Goal: Communication & Community: Participate in discussion

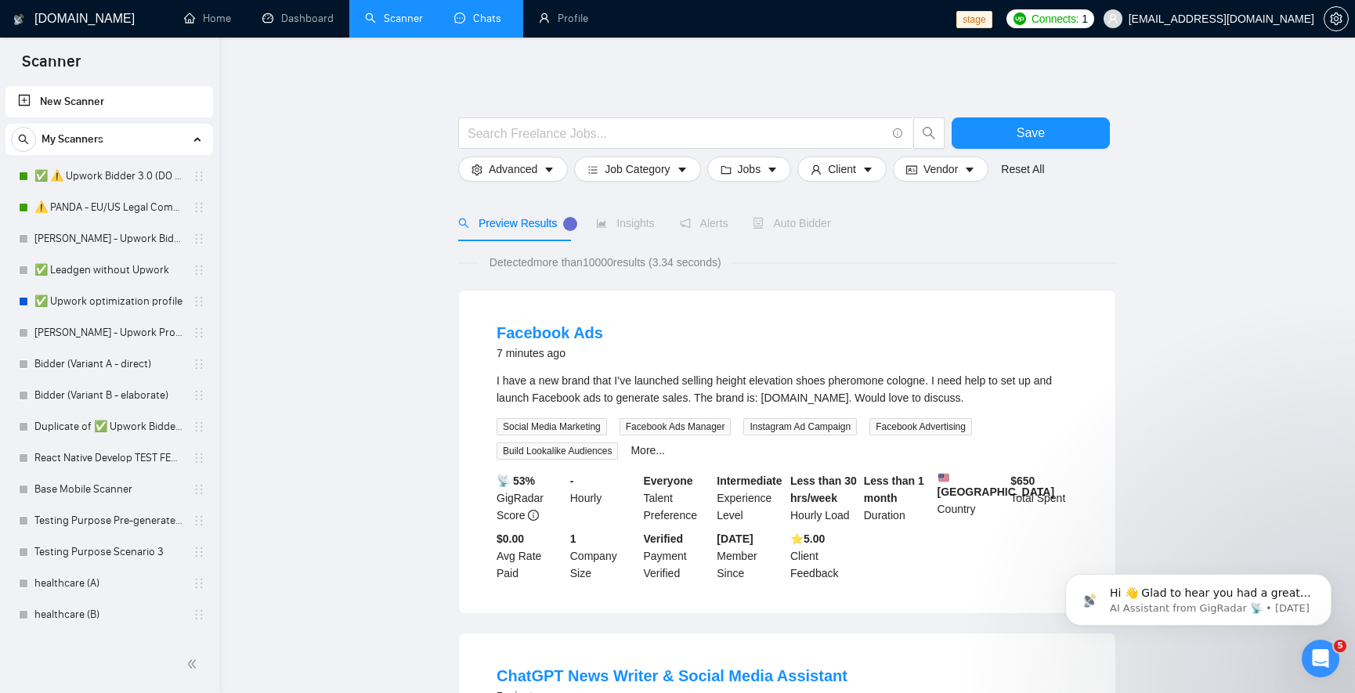
click at [482, 16] on link "Chats" at bounding box center [480, 18] width 53 height 13
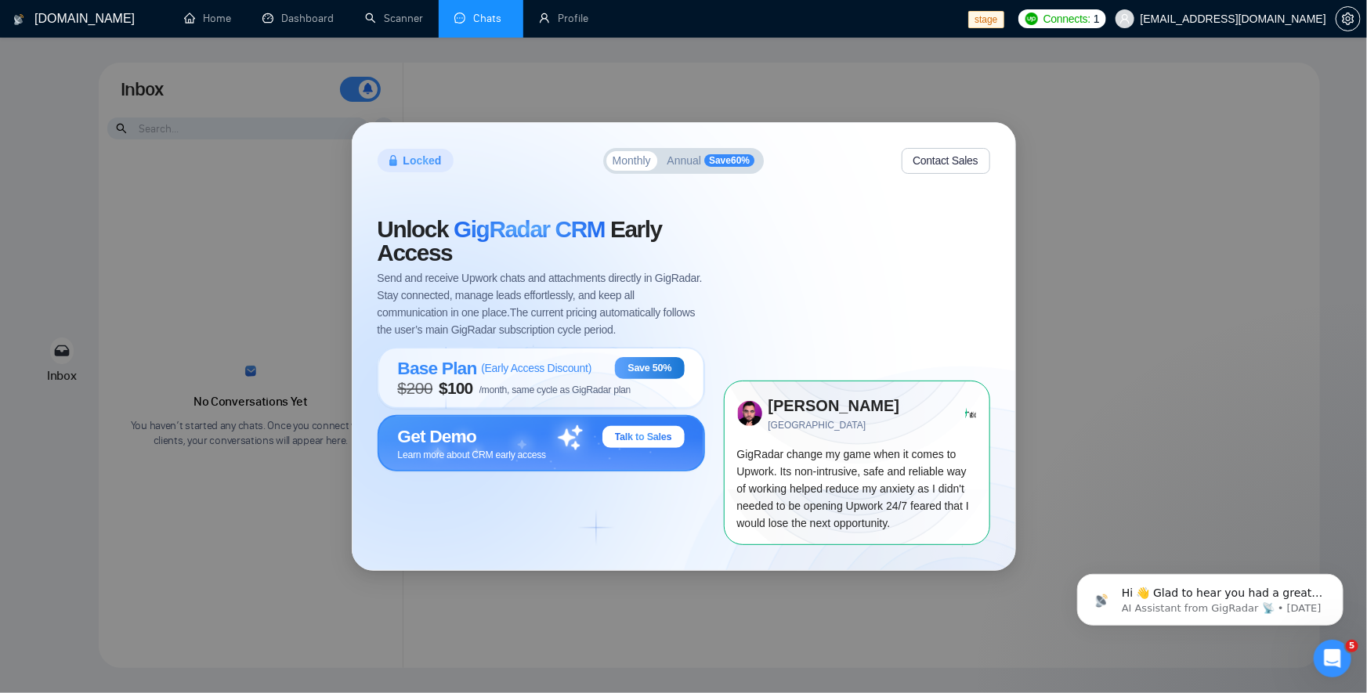
click at [537, 455] on span "Learn more about CRM early access" at bounding box center [472, 455] width 149 height 11
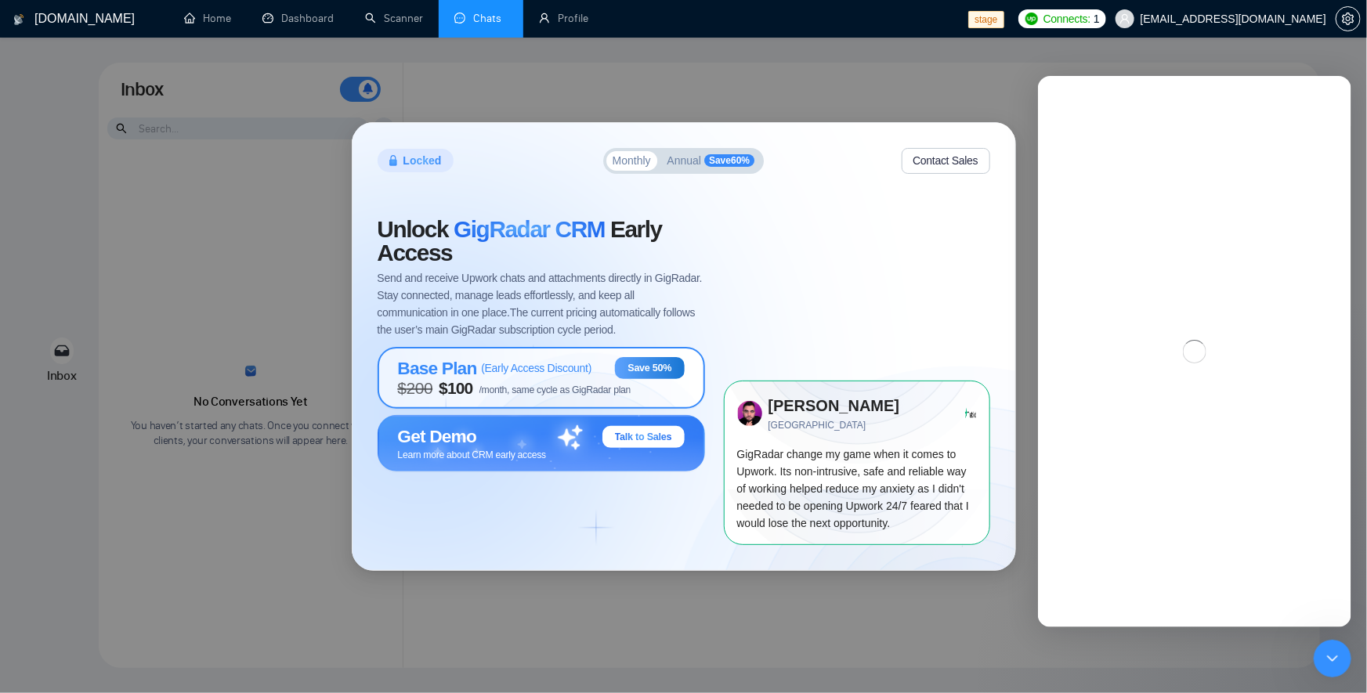
click at [543, 409] on button "Base Plan ( Early Access Discount ) Save 50% $ 200 $ 100 /month, same cycle as …" at bounding box center [540, 381] width 327 height 68
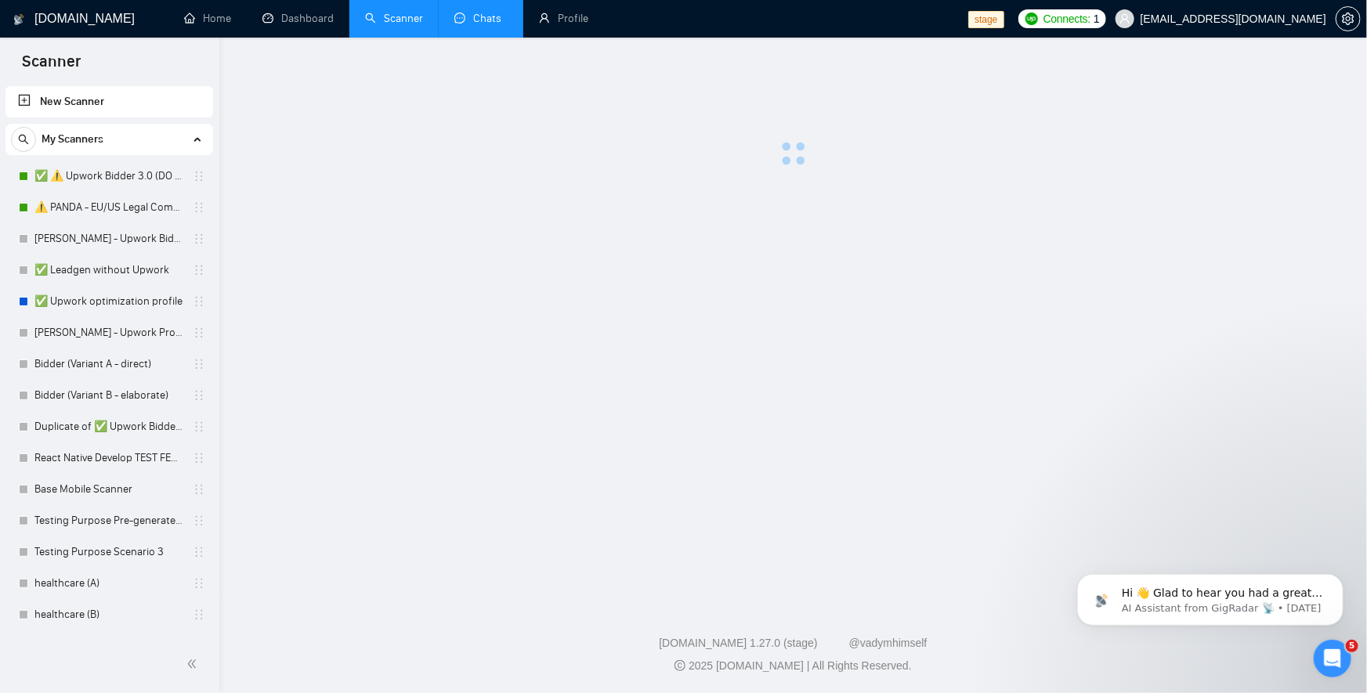
click at [466, 15] on link "Chats" at bounding box center [480, 18] width 53 height 13
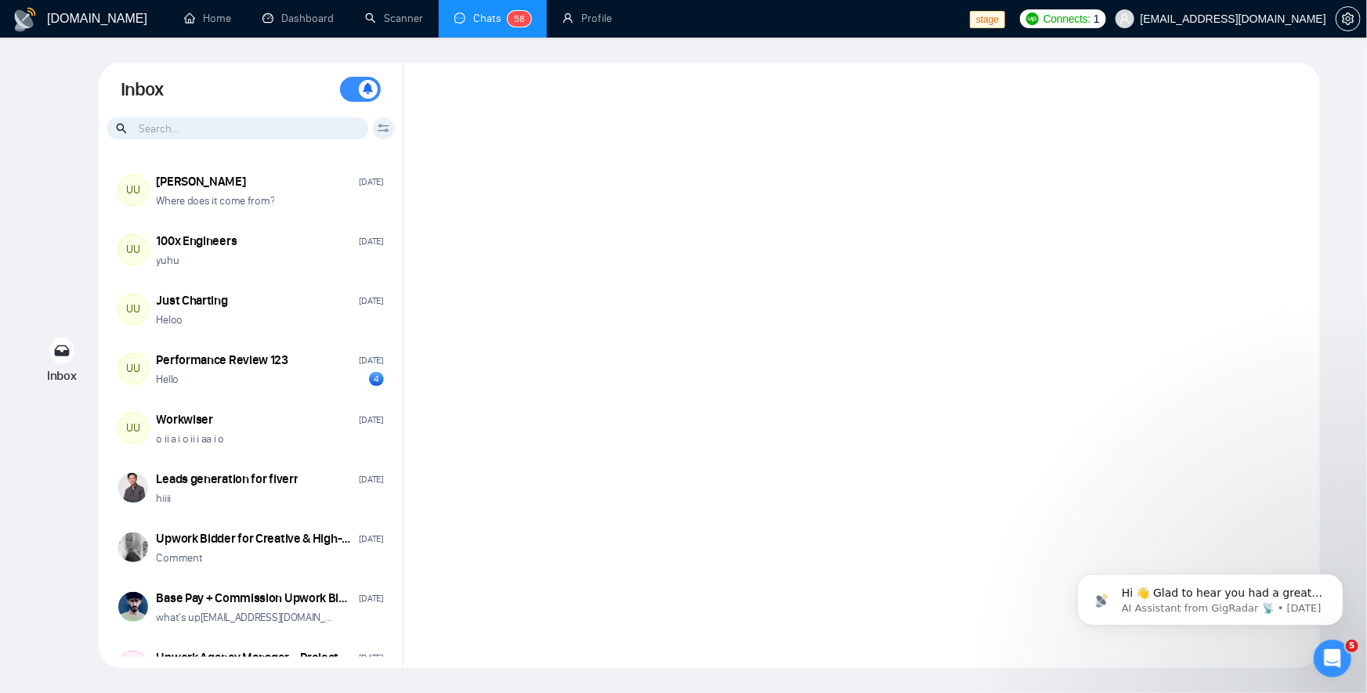
click at [240, 196] on p "Where does it come from?" at bounding box center [216, 200] width 118 height 15
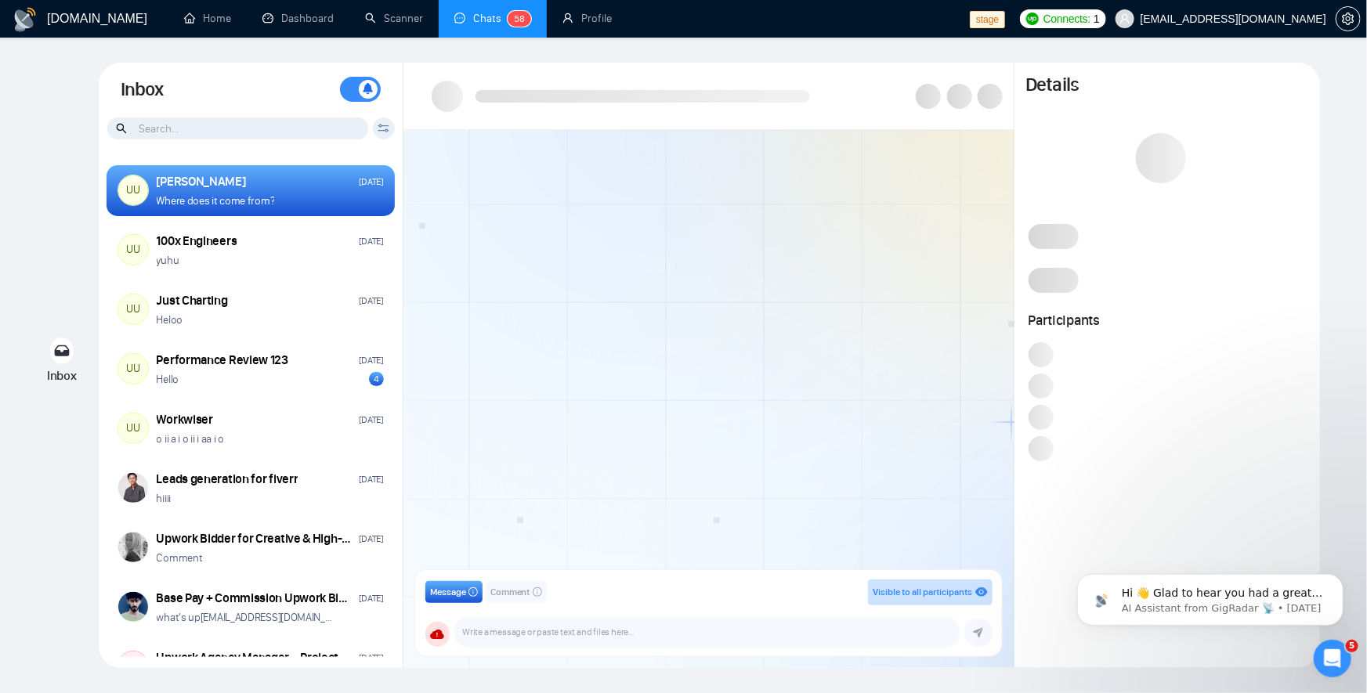
click at [529, 590] on span "Comment" at bounding box center [510, 592] width 40 height 15
click at [428, 565] on div "Message Comment Private to members of your team bolein95+admin@gmail.com vlad_f…" at bounding box center [708, 613] width 610 height 110
click at [442, 583] on button "Message" at bounding box center [453, 592] width 57 height 22
click at [509, 583] on button "Comment" at bounding box center [516, 592] width 61 height 22
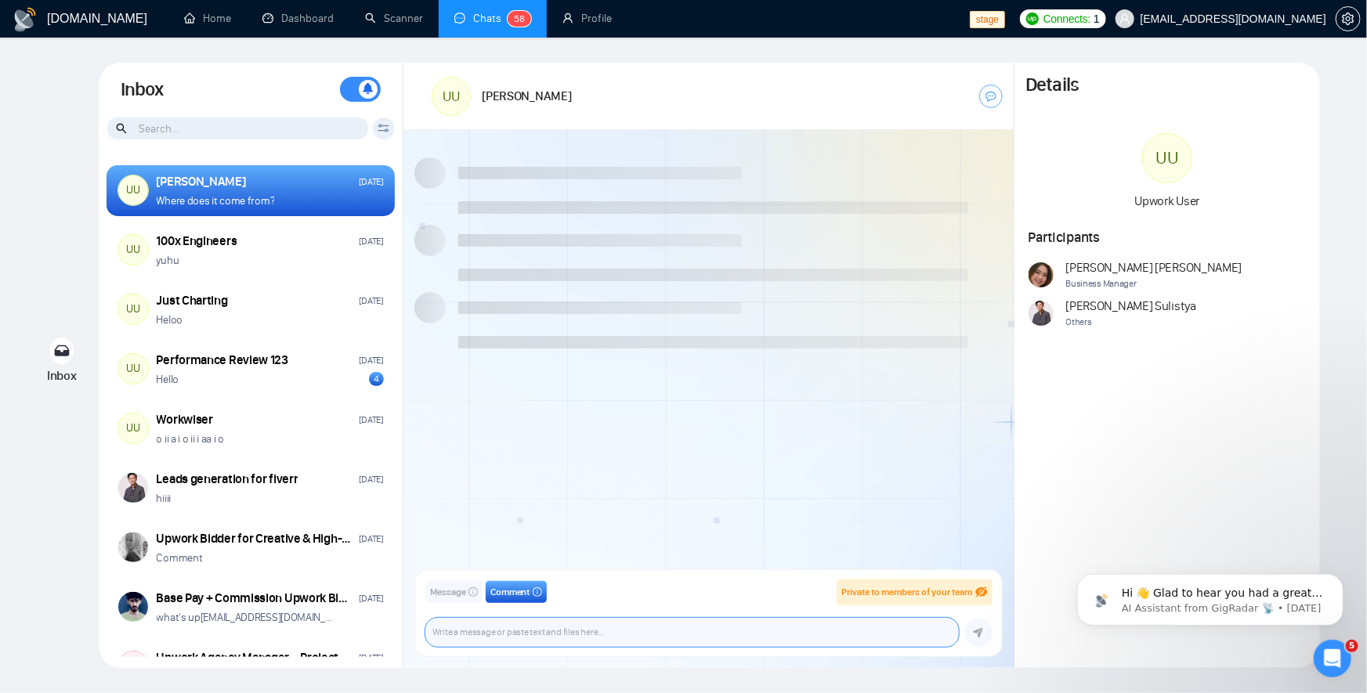
click at [540, 627] on textarea at bounding box center [691, 632] width 533 height 29
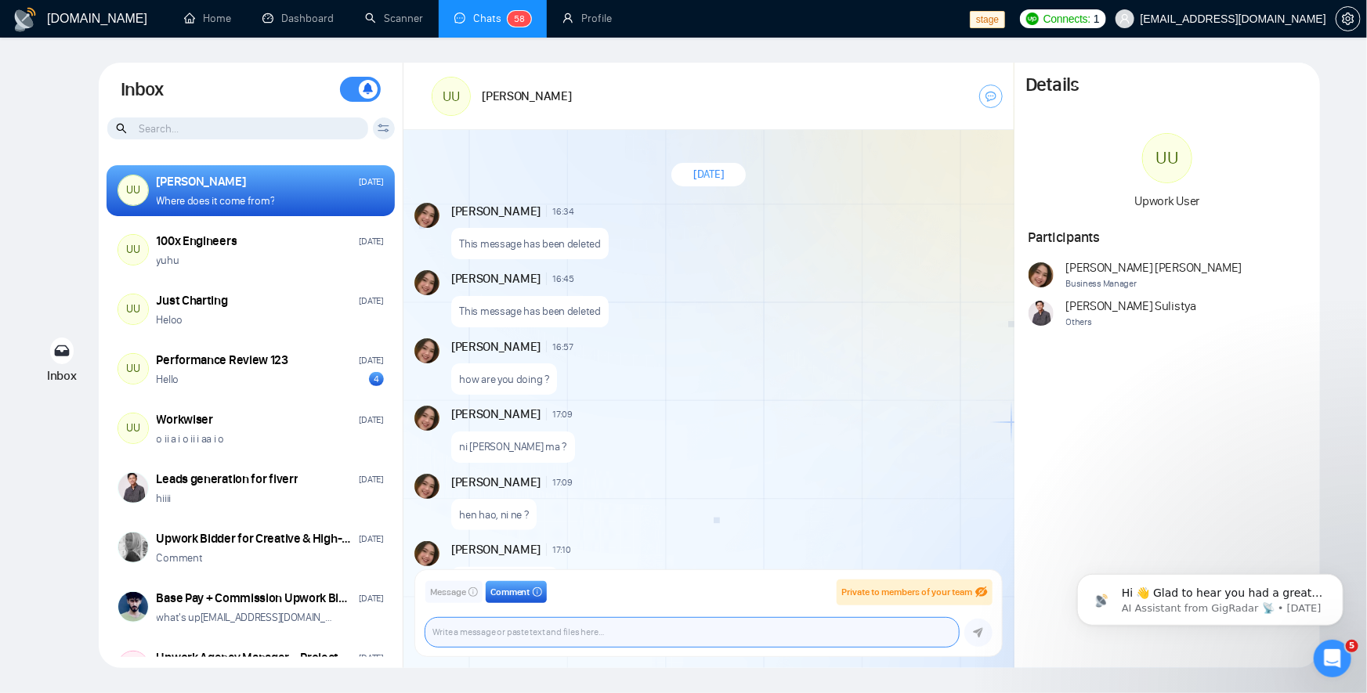
scroll to position [1353, 0]
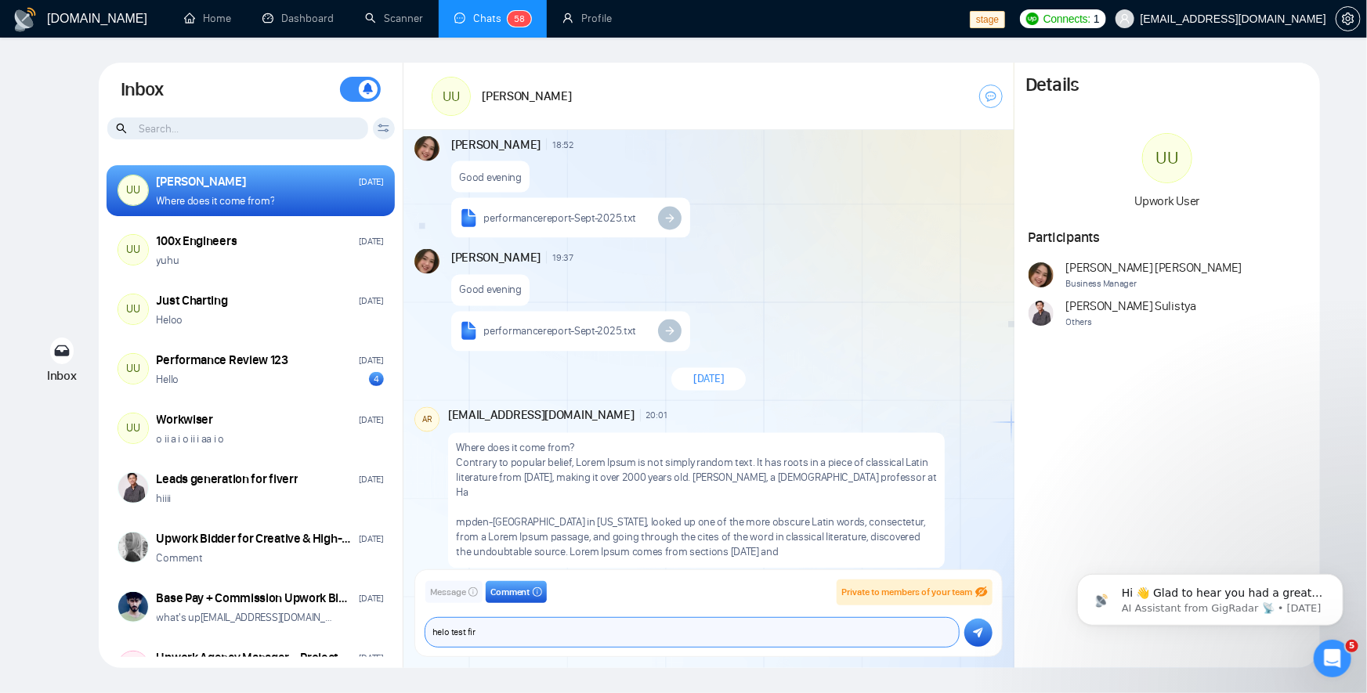
type textarea "helo test first"
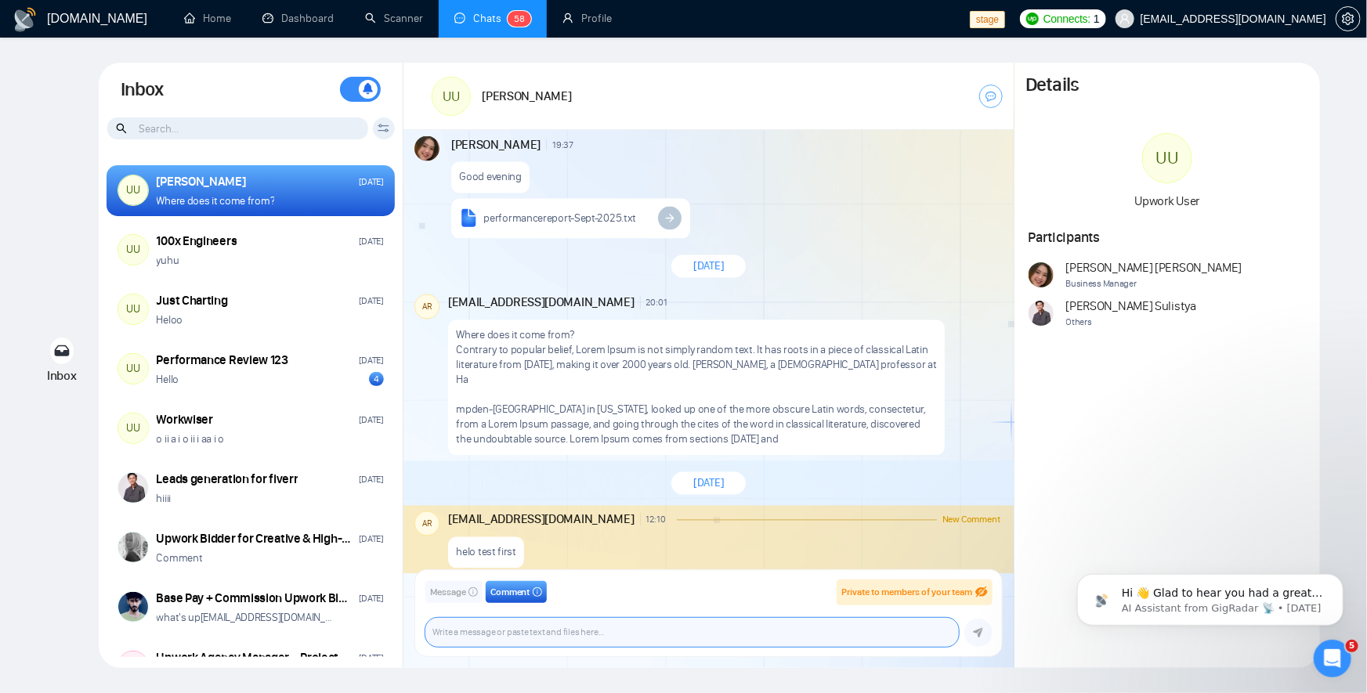
scroll to position [1465, 0]
click at [601, 637] on textarea at bounding box center [691, 632] width 533 height 29
type textarea "heloo"
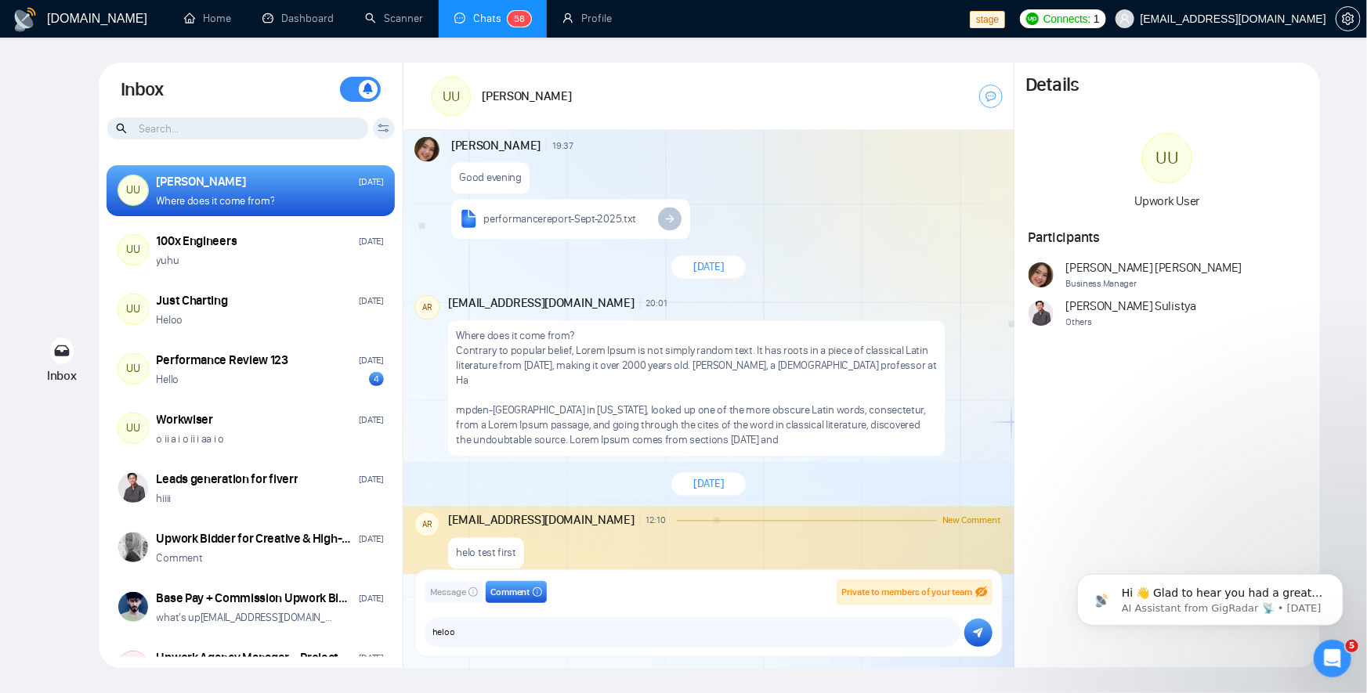
click at [974, 637] on button "submit" at bounding box center [978, 633] width 28 height 28
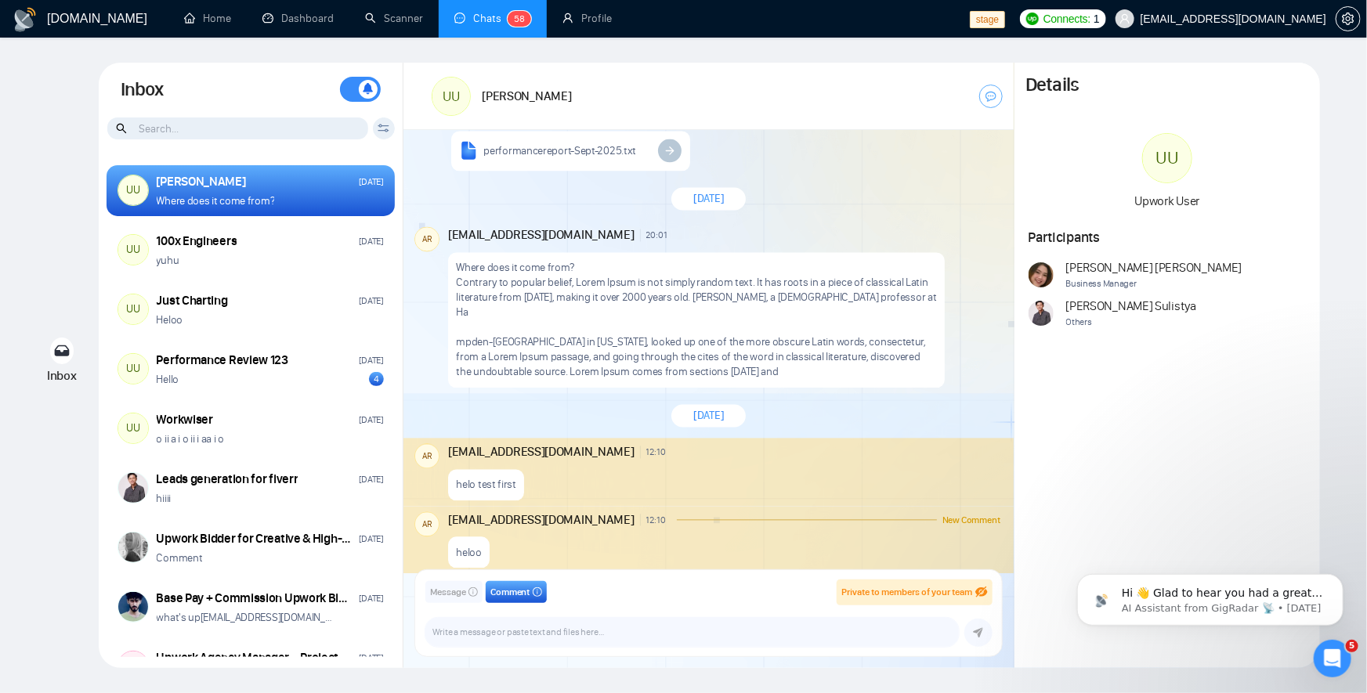
scroll to position [1534, 0]
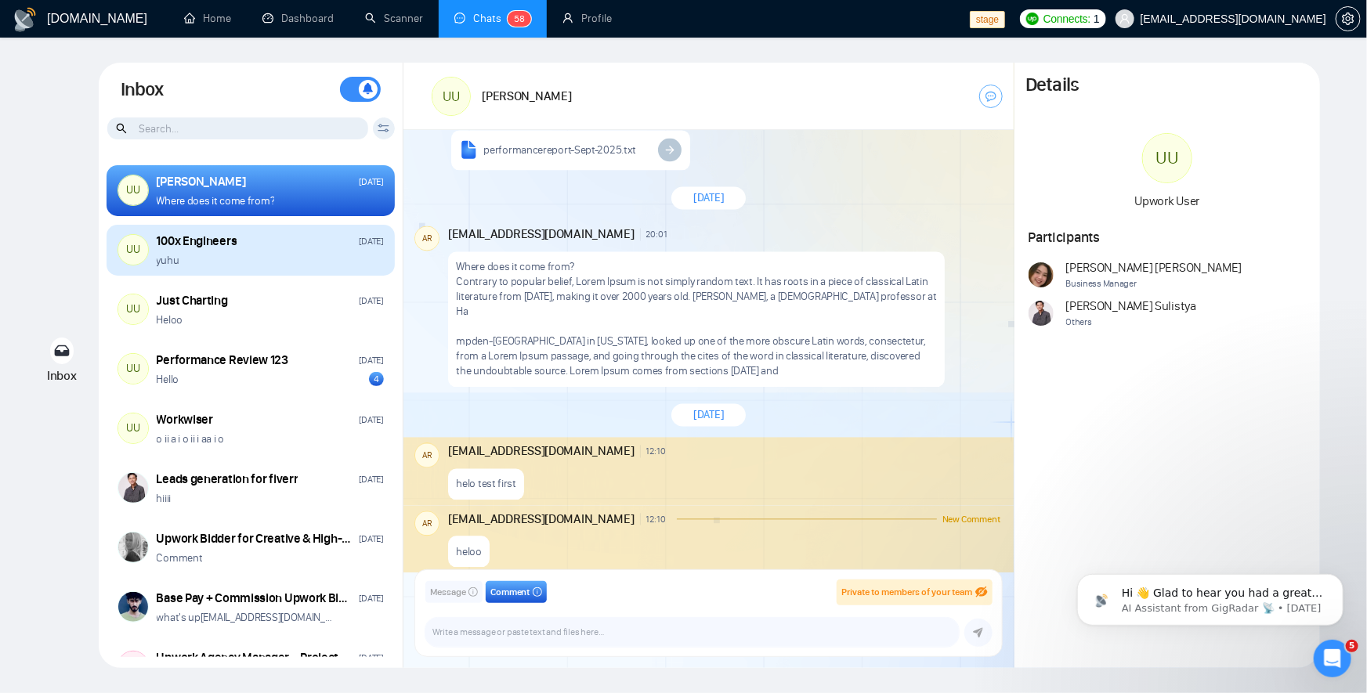
click at [208, 237] on div "100x Engineers" at bounding box center [197, 241] width 81 height 17
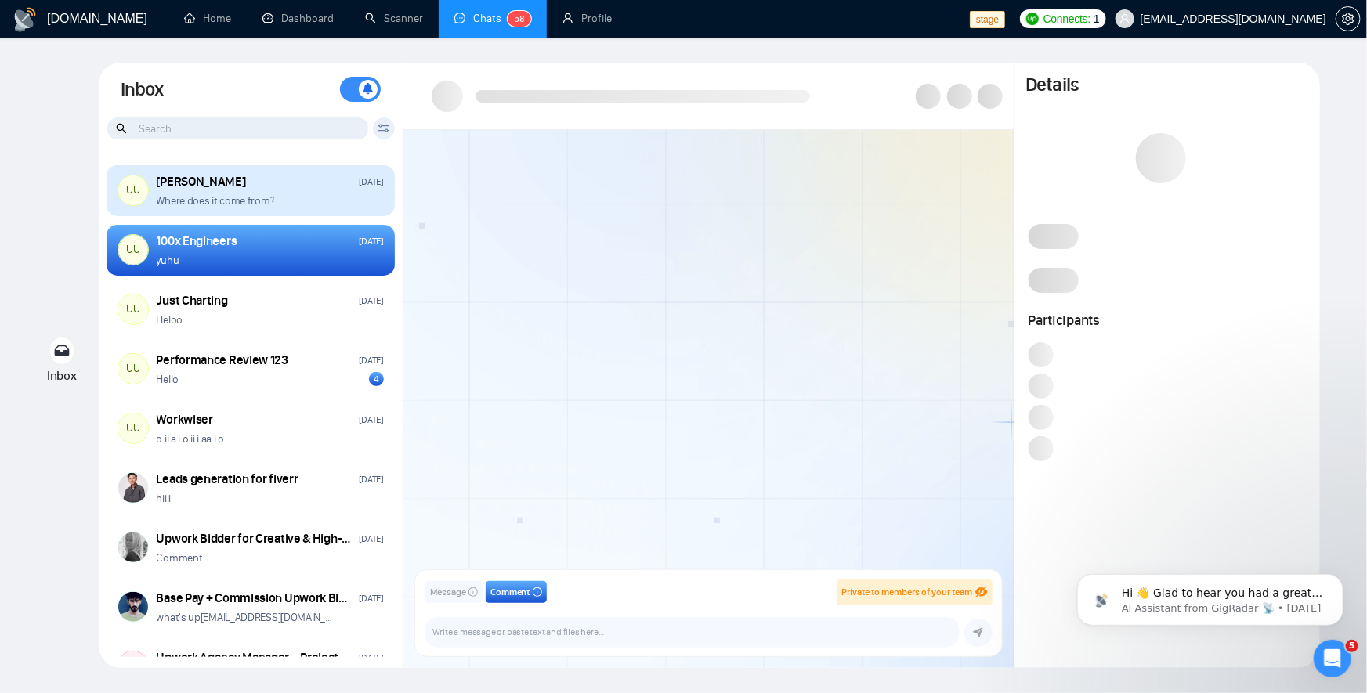
click at [230, 203] on p "Where does it come from?" at bounding box center [216, 200] width 118 height 15
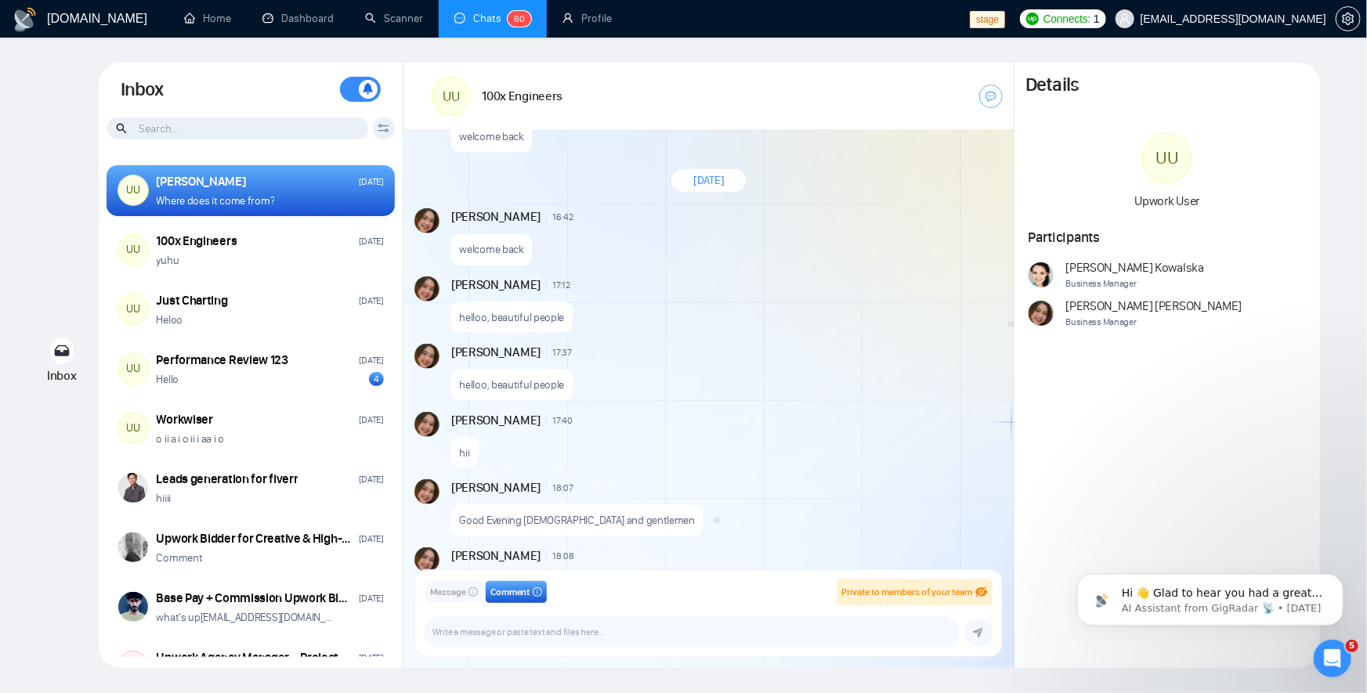
scroll to position [1262, 0]
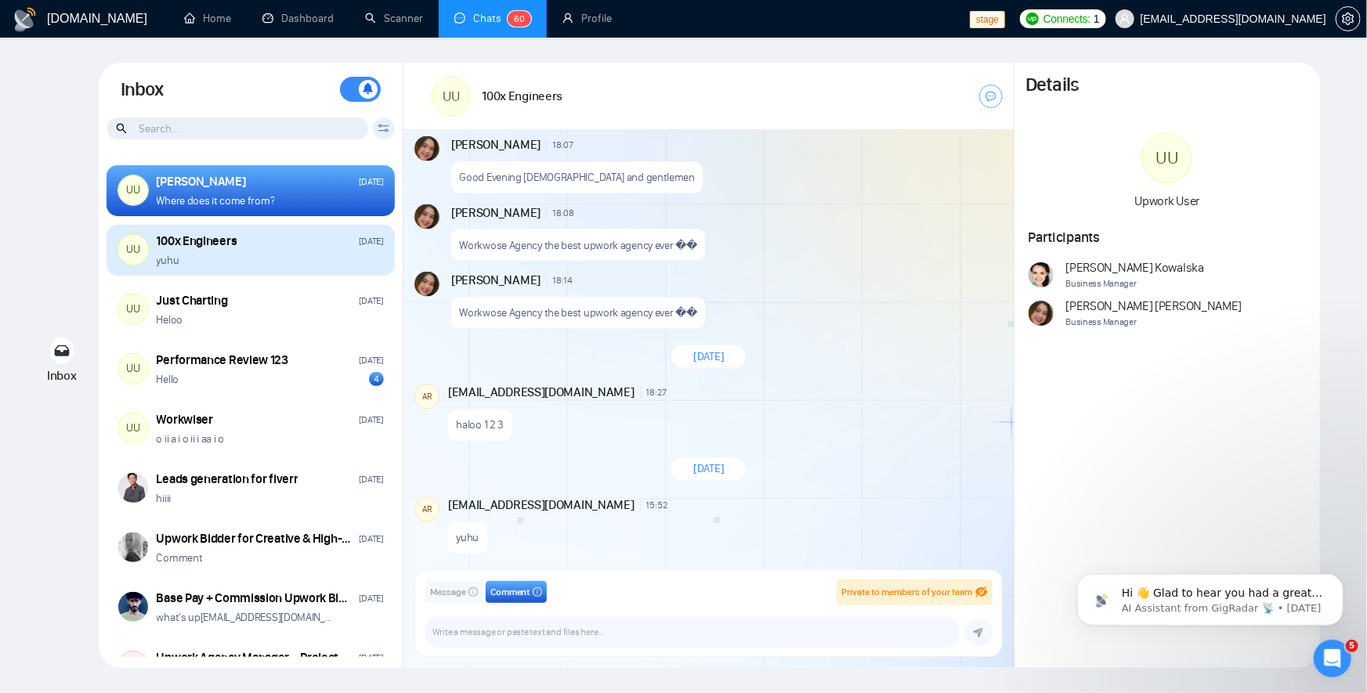
click at [260, 260] on div "yuhu" at bounding box center [270, 260] width 227 height 15
click at [286, 237] on div "100x Engineers Monday" at bounding box center [270, 241] width 227 height 17
click at [287, 247] on div "100x Engineers Monday" at bounding box center [270, 241] width 227 height 17
click at [265, 244] on div "100x Engineers Monday" at bounding box center [270, 241] width 227 height 17
click at [230, 251] on div "100x Engineers Monday yuhu" at bounding box center [270, 250] width 227 height 35
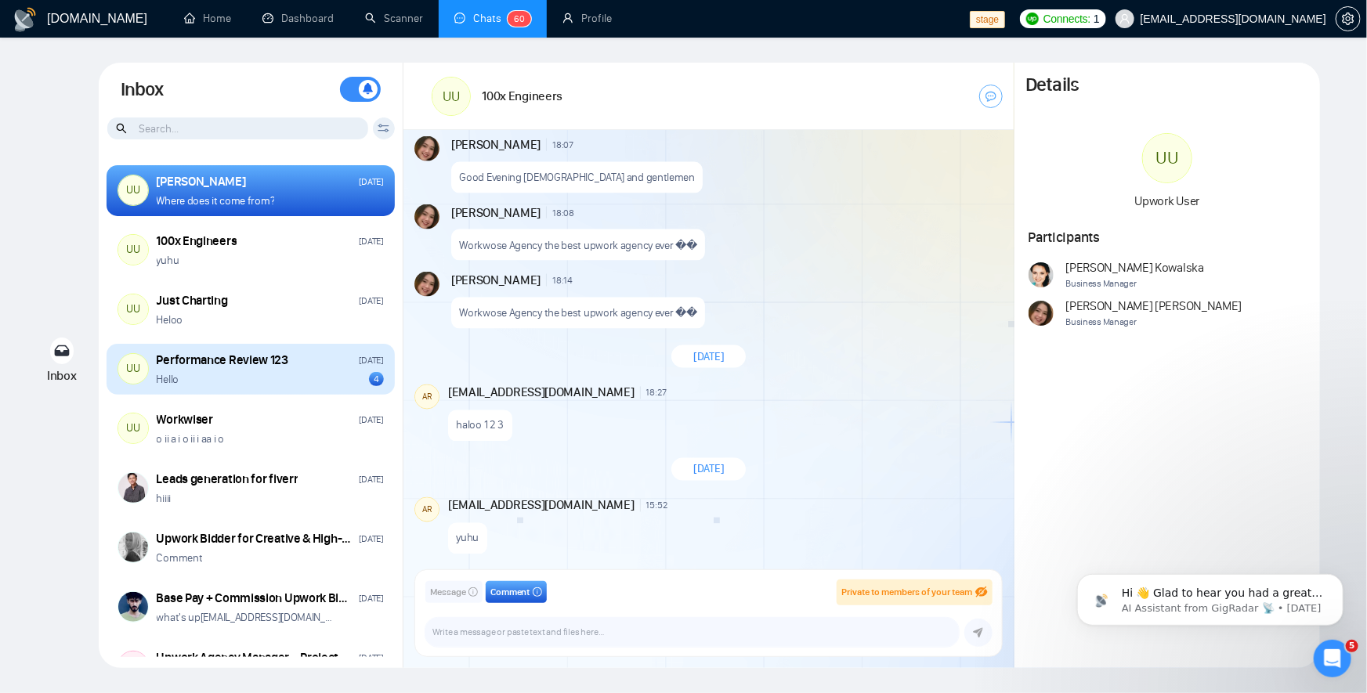
click at [214, 352] on div "Performance Review 123" at bounding box center [223, 360] width 132 height 17
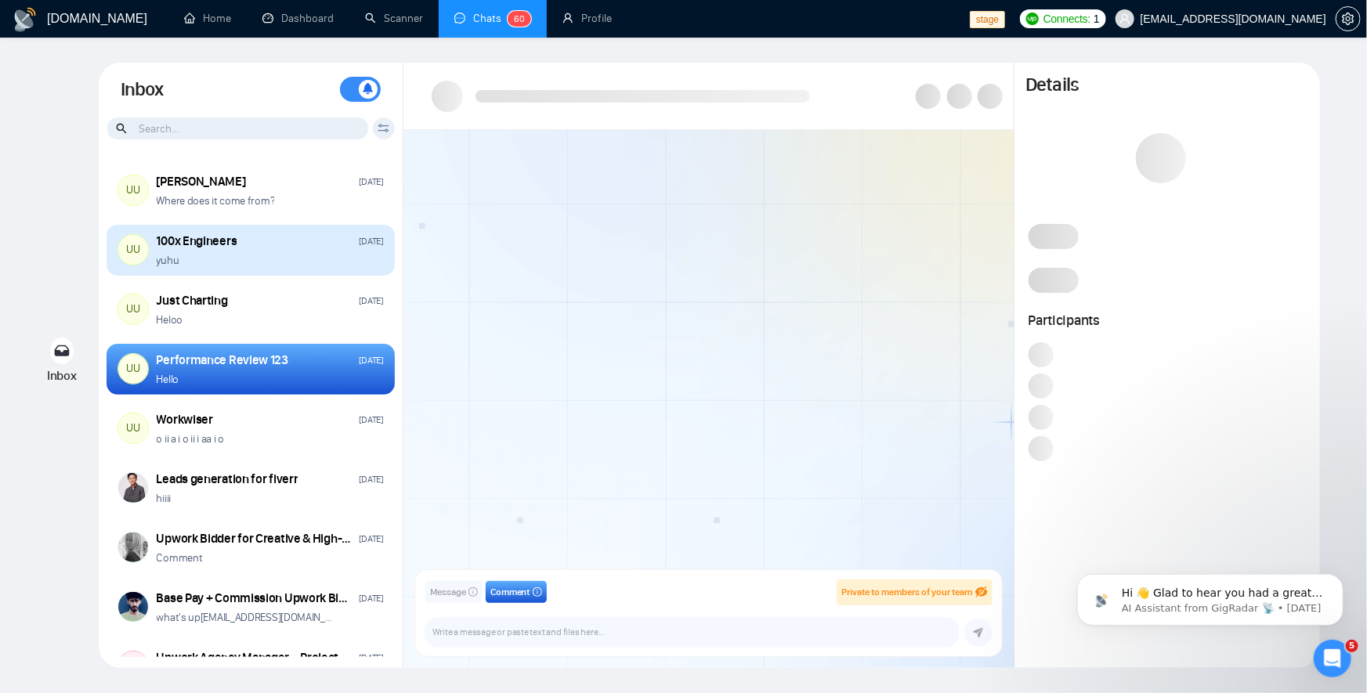
click at [231, 265] on div "yuhu" at bounding box center [270, 260] width 227 height 15
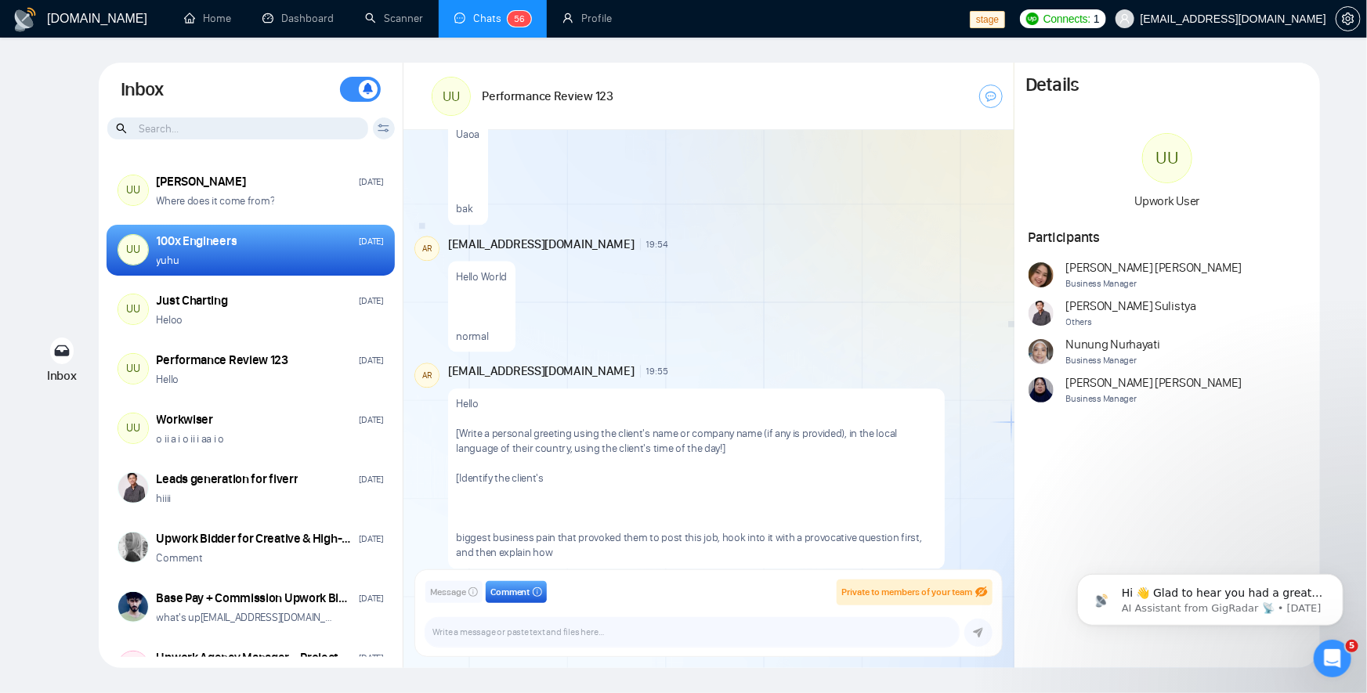
scroll to position [1672, 0]
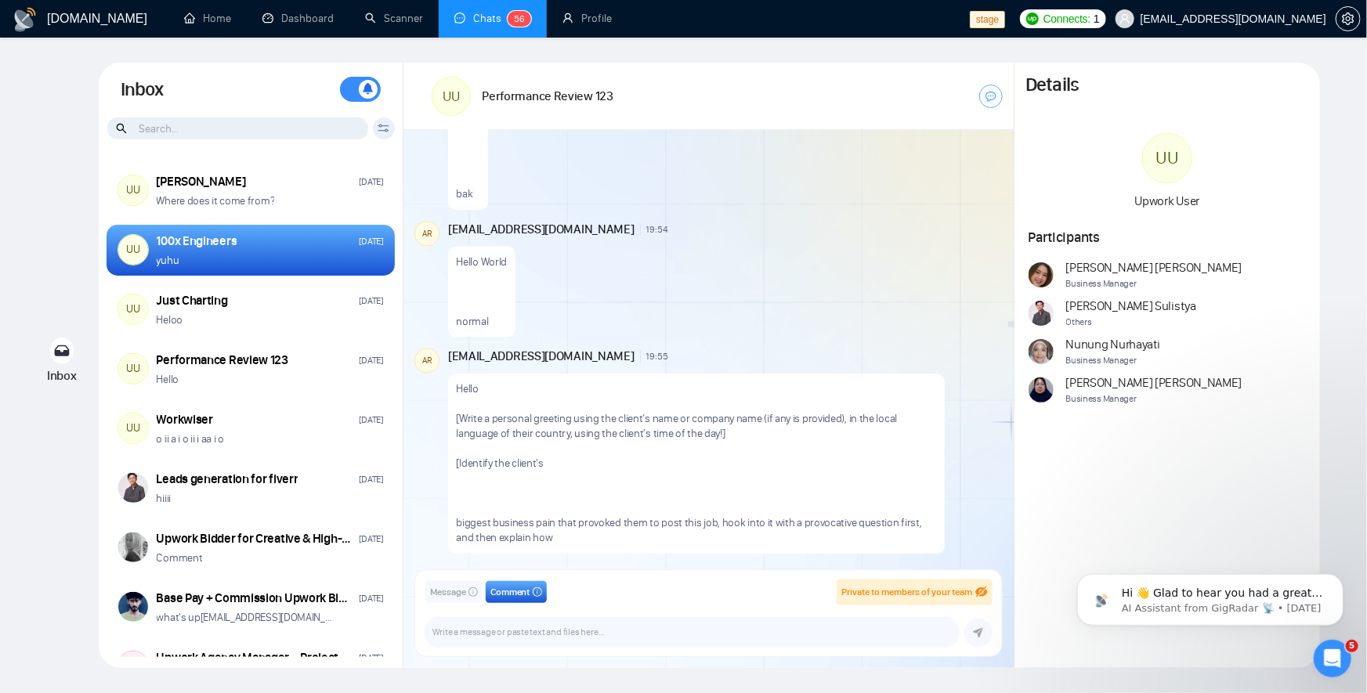
click at [454, 590] on span "Message" at bounding box center [448, 592] width 36 height 15
click at [507, 592] on span "Comment" at bounding box center [510, 592] width 40 height 15
click at [471, 587] on icon "info-circle" at bounding box center [472, 591] width 9 height 9
click at [517, 587] on span "Comment" at bounding box center [510, 592] width 40 height 15
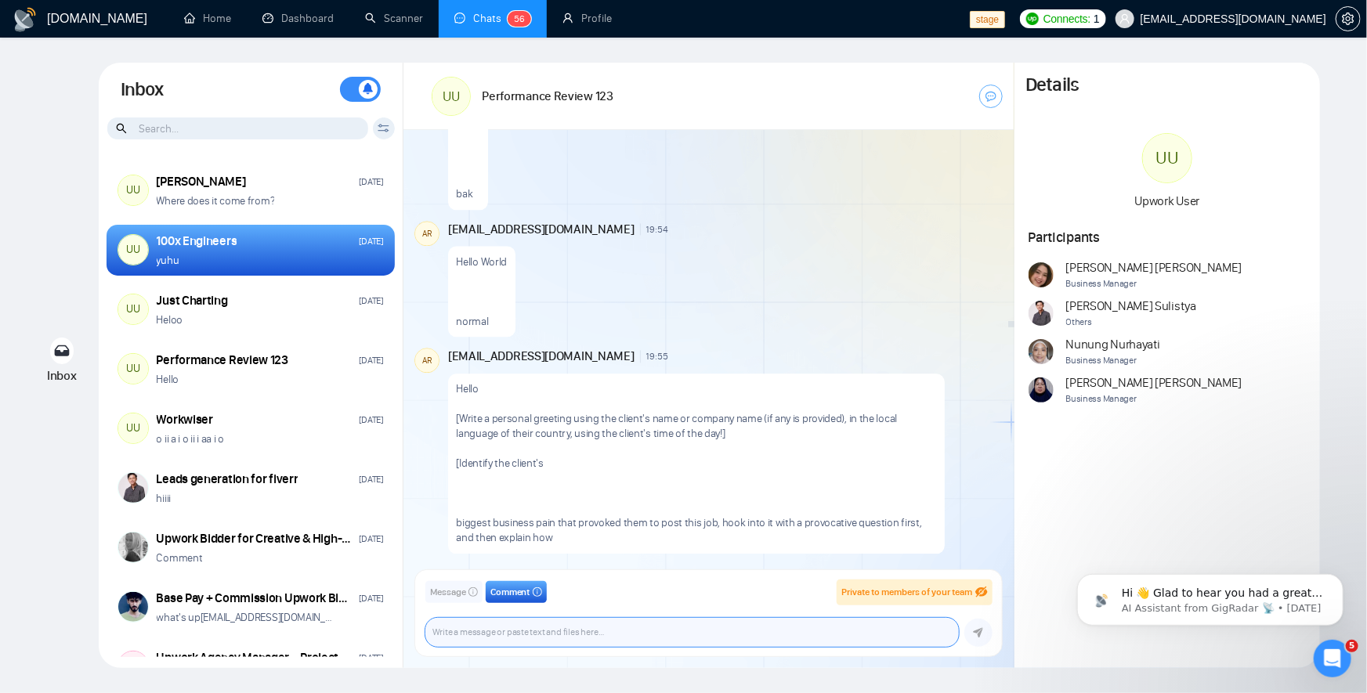
click at [645, 626] on textarea at bounding box center [691, 632] width 533 height 29
type textarea "test"
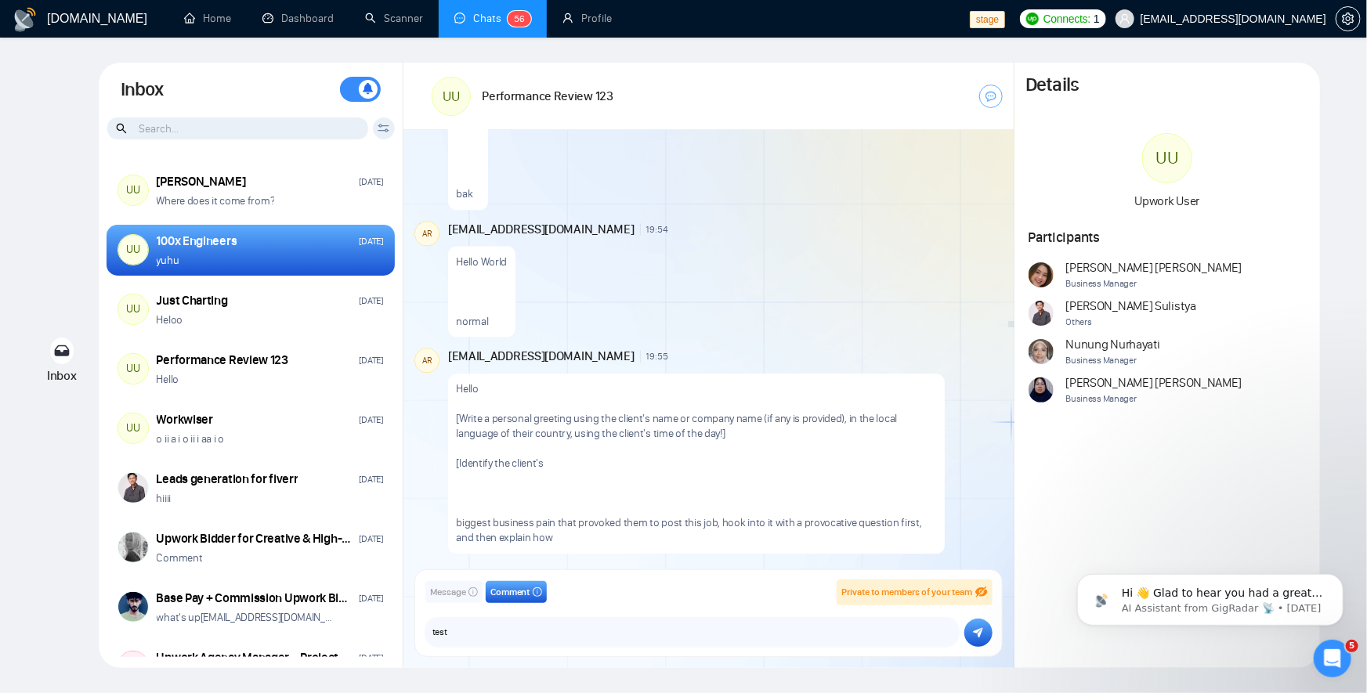
click at [981, 632] on icon "submit" at bounding box center [978, 633] width 10 height 10
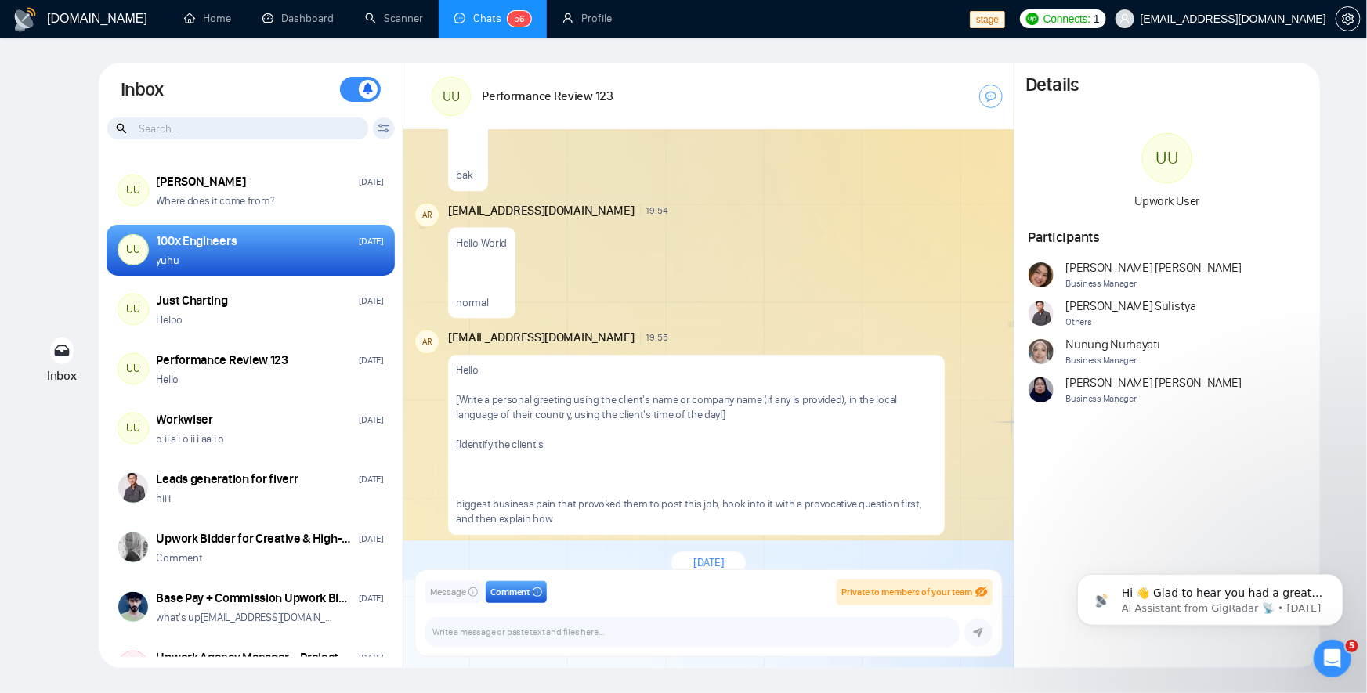
scroll to position [1785, 0]
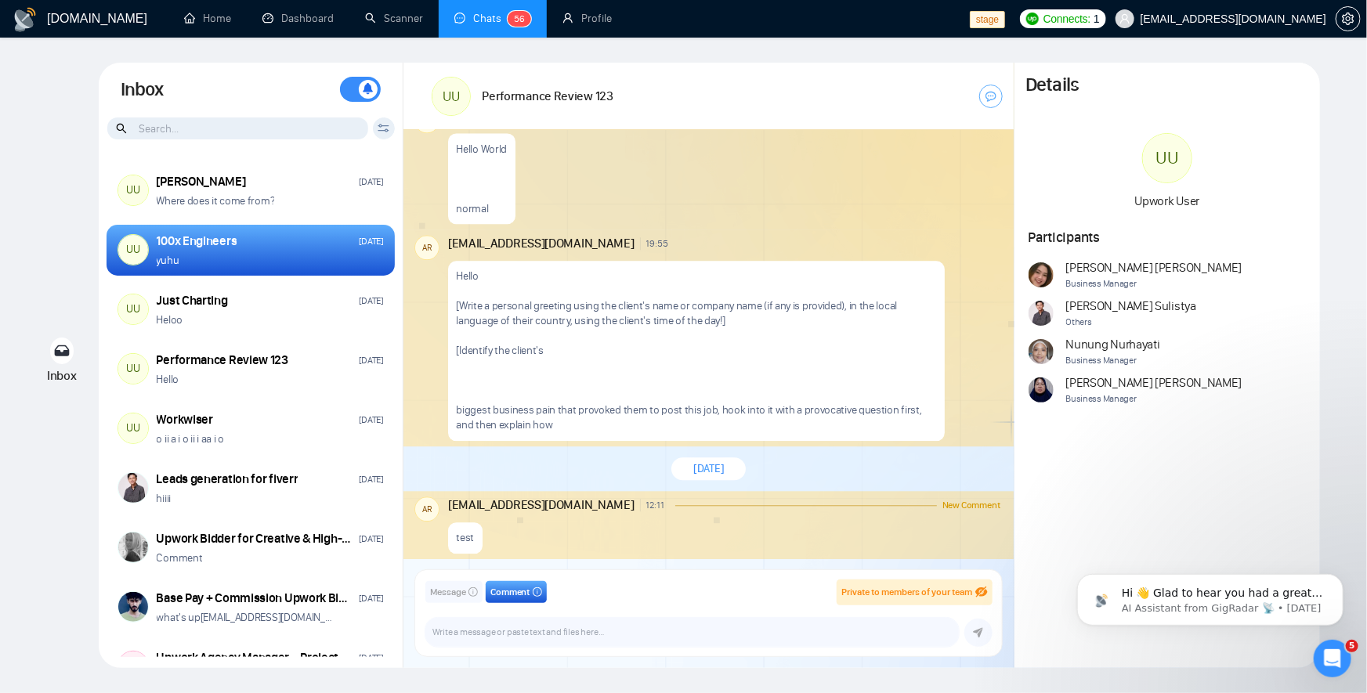
click at [980, 593] on icon "eye-invisible" at bounding box center [980, 592] width 11 height 11
click at [906, 587] on span "Private to members of your team" at bounding box center [906, 592] width 131 height 11
click at [593, 554] on div "AR arief.rahman@gigradar.io 12:11 New Comment test" at bounding box center [708, 525] width 610 height 68
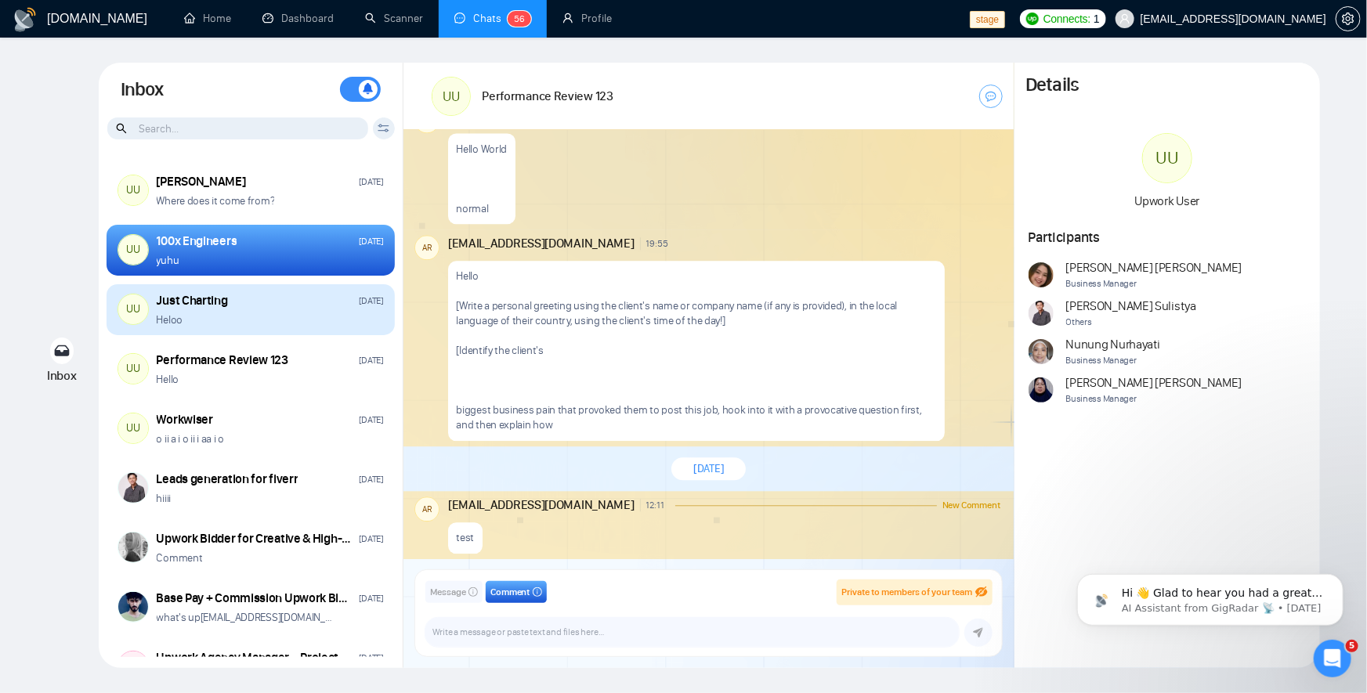
click at [233, 312] on div "Heloo" at bounding box center [270, 319] width 227 height 15
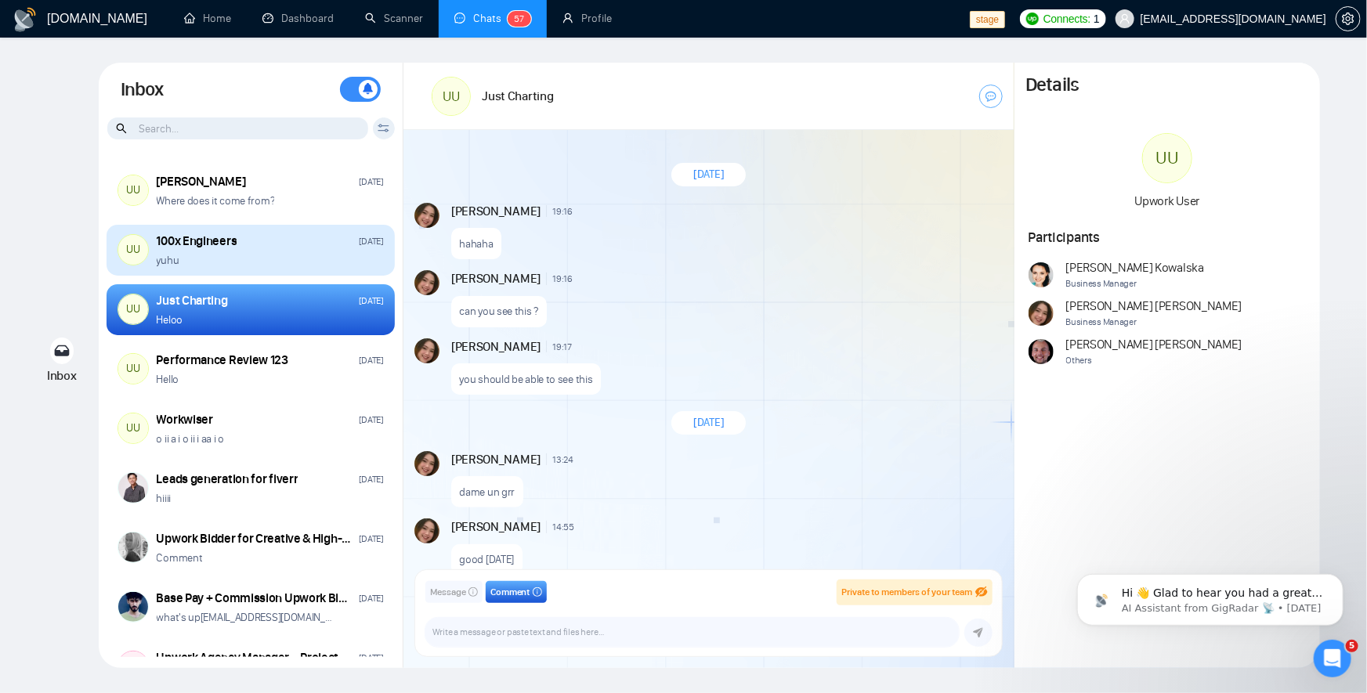
scroll to position [1793, 0]
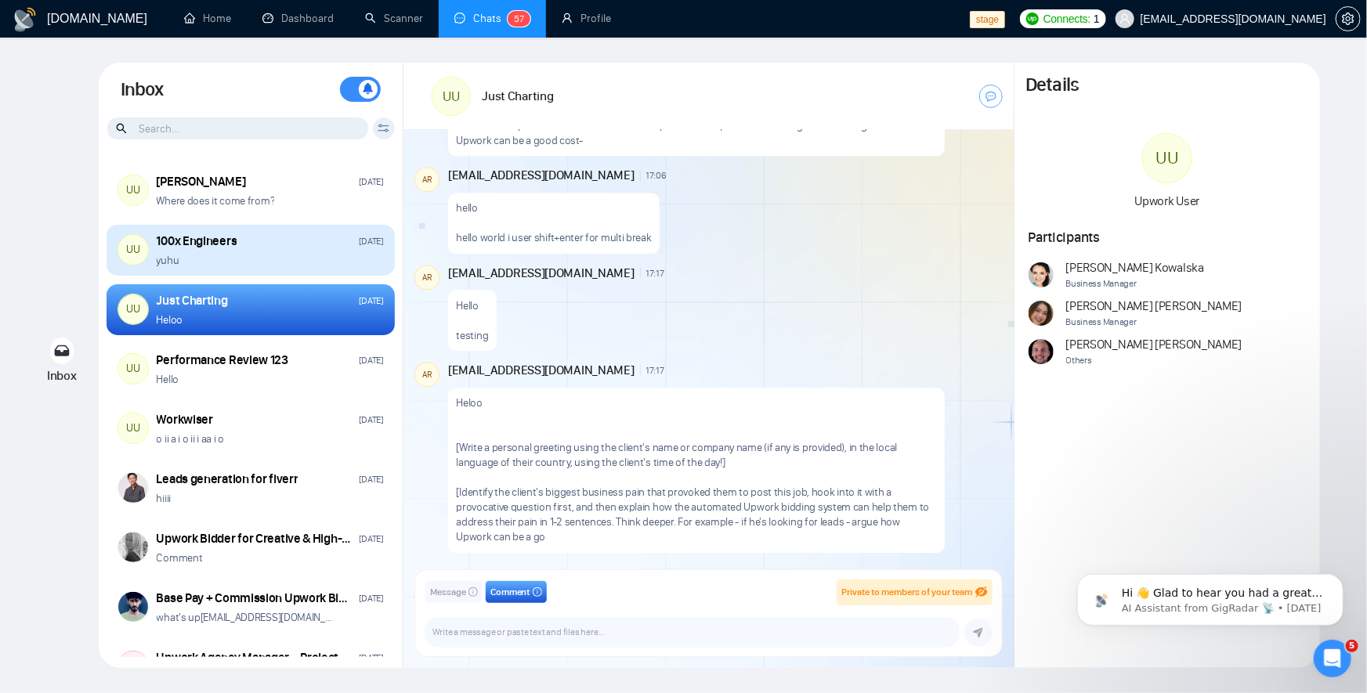
click at [234, 258] on div "yuhu" at bounding box center [270, 260] width 227 height 15
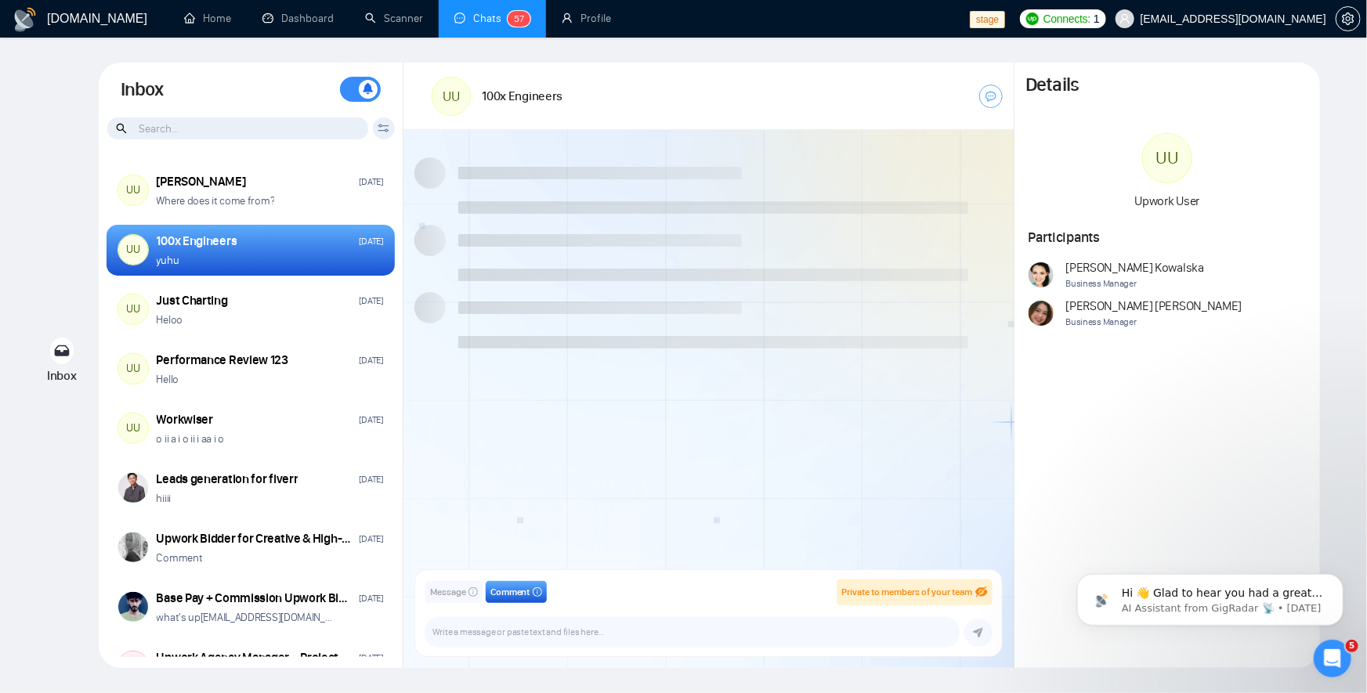
scroll to position [1263, 0]
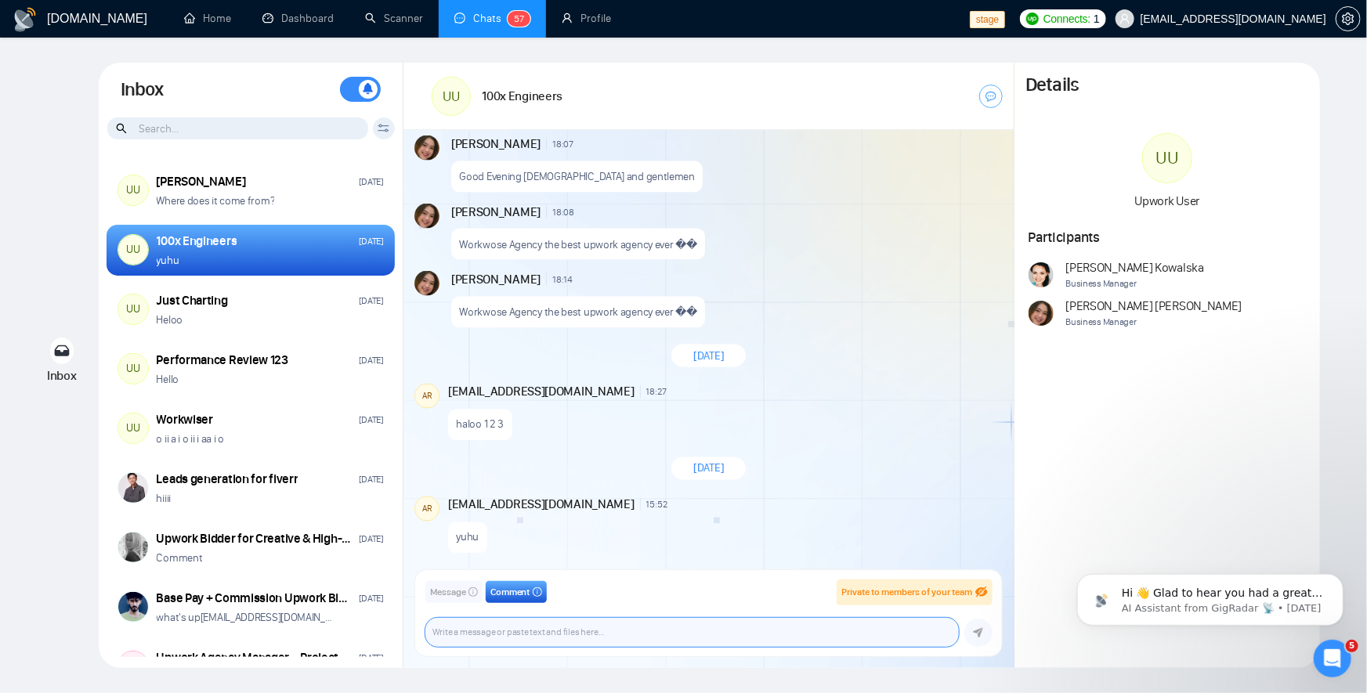
click at [605, 643] on textarea at bounding box center [691, 632] width 533 height 29
click at [544, 618] on textarea at bounding box center [691, 632] width 533 height 29
click at [569, 630] on textarea at bounding box center [691, 632] width 533 height 29
type textarea "hello"
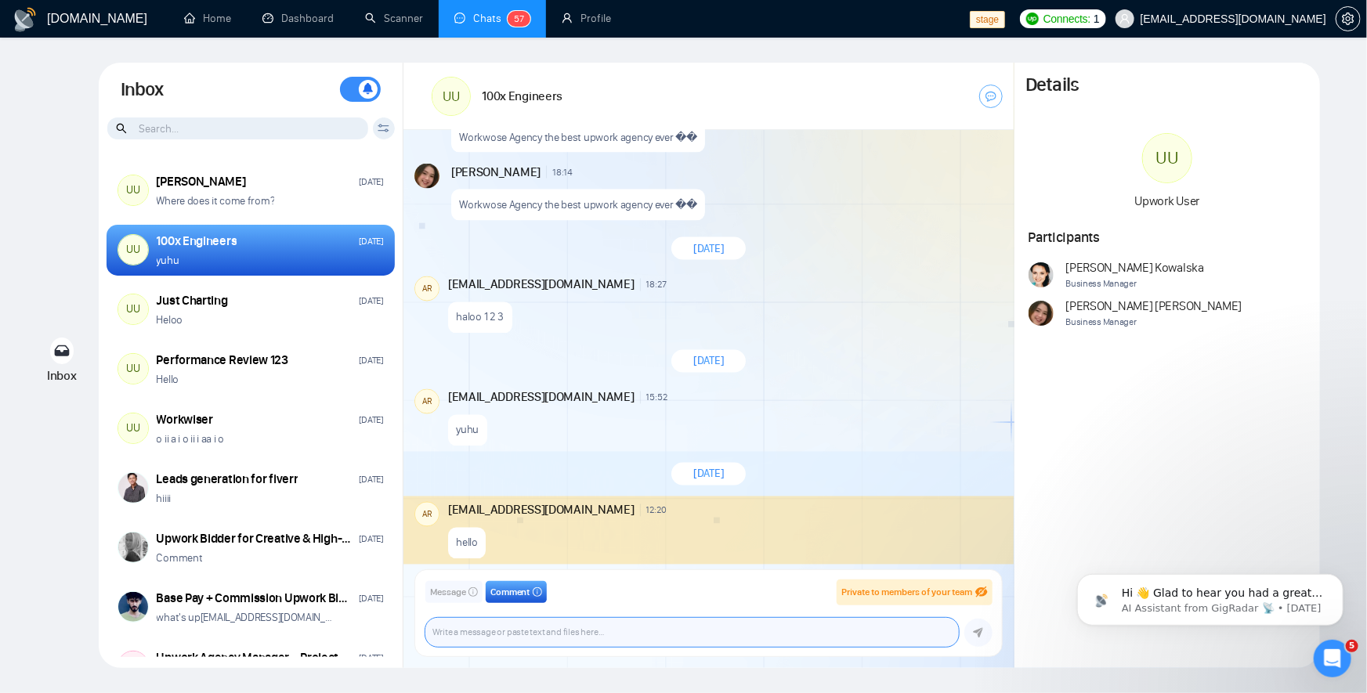
scroll to position [1376, 0]
